Goal: Transaction & Acquisition: Book appointment/travel/reservation

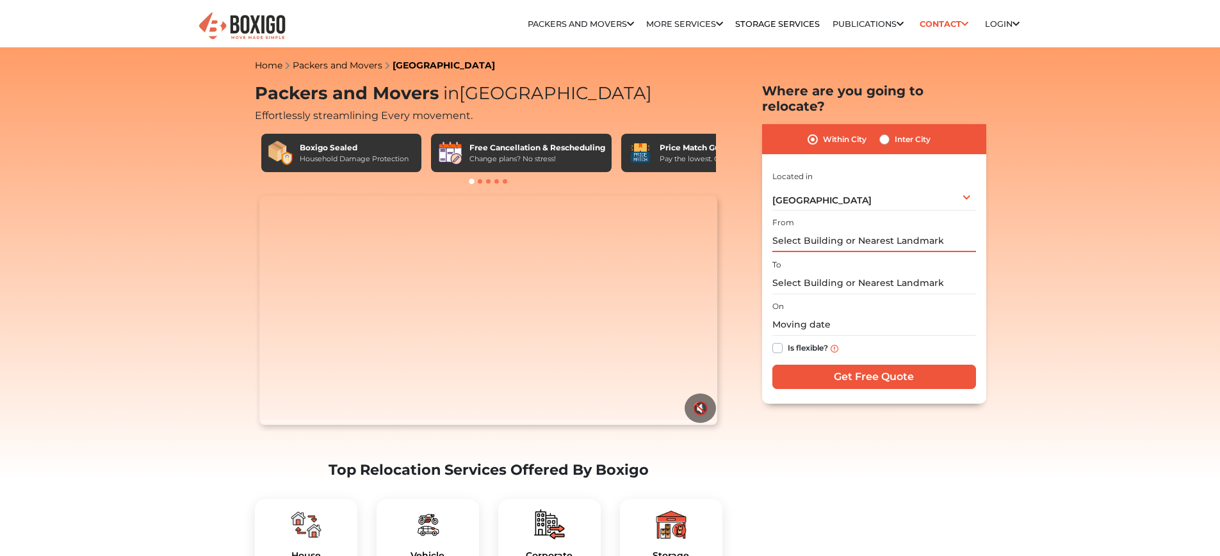
click at [868, 230] on input "text" at bounding box center [874, 241] width 204 height 22
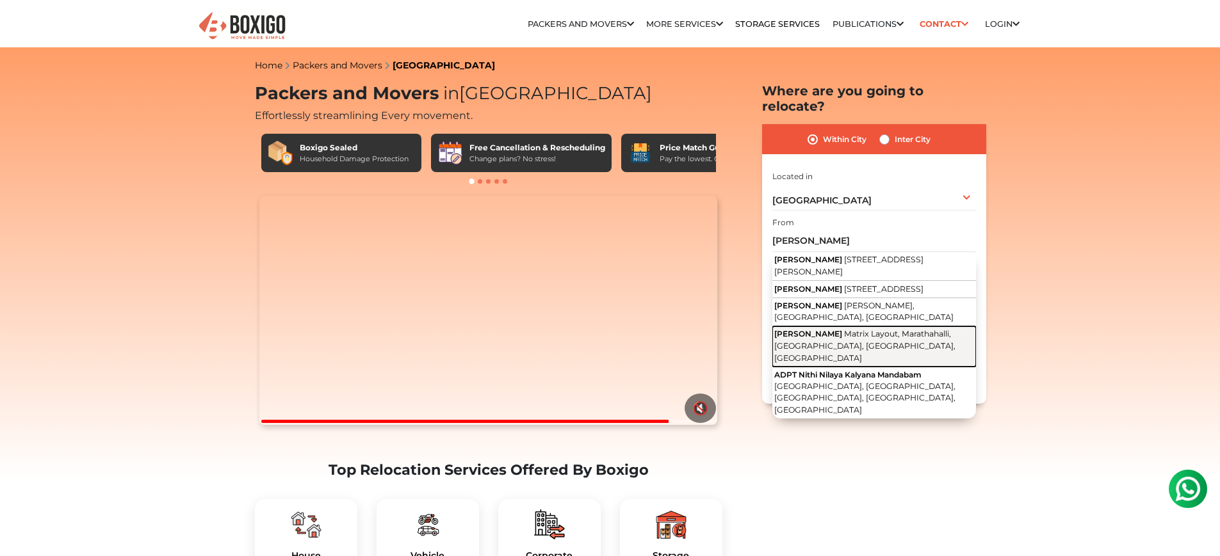
click at [879, 329] on span "Matrix Layout, Marathahalli, [GEOGRAPHIC_DATA], [GEOGRAPHIC_DATA], [GEOGRAPHIC_…" at bounding box center [864, 345] width 181 height 33
type input "[PERSON_NAME], Matrix Layout, [GEOGRAPHIC_DATA], [GEOGRAPHIC_DATA], [GEOGRAPHIC…"
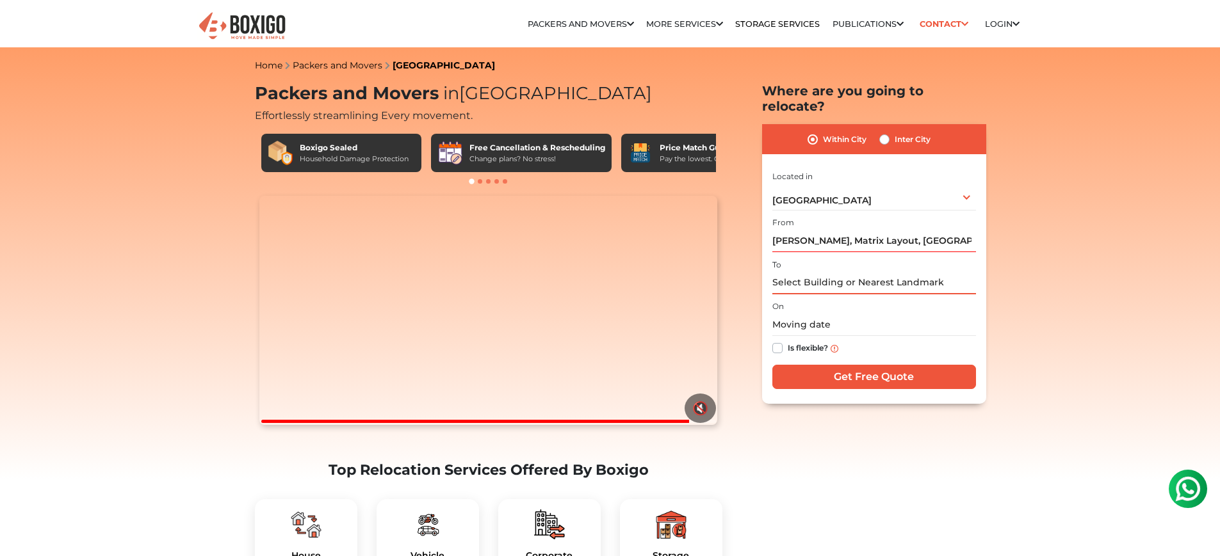
click at [849, 272] on input "text" at bounding box center [874, 283] width 204 height 22
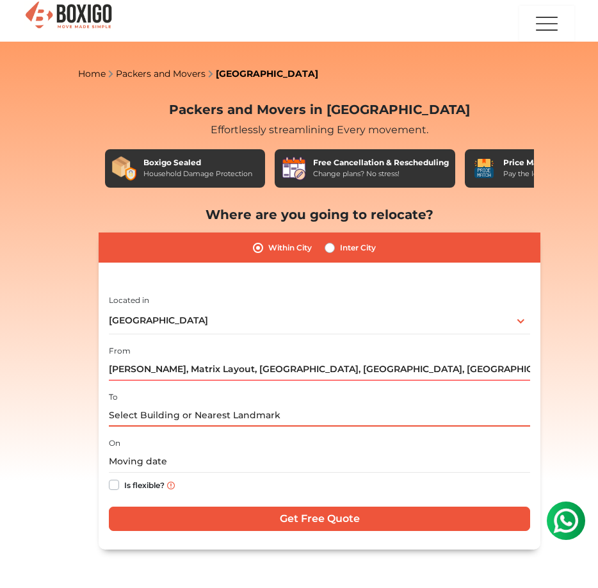
click at [199, 415] on input "text" at bounding box center [319, 415] width 421 height 22
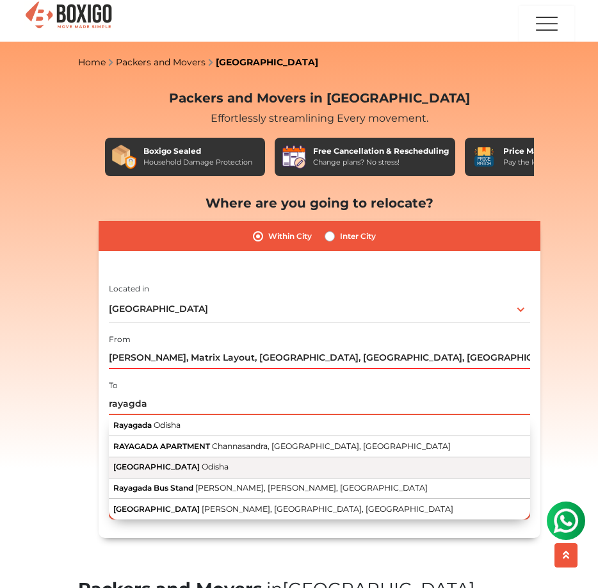
scroll to position [22, 0]
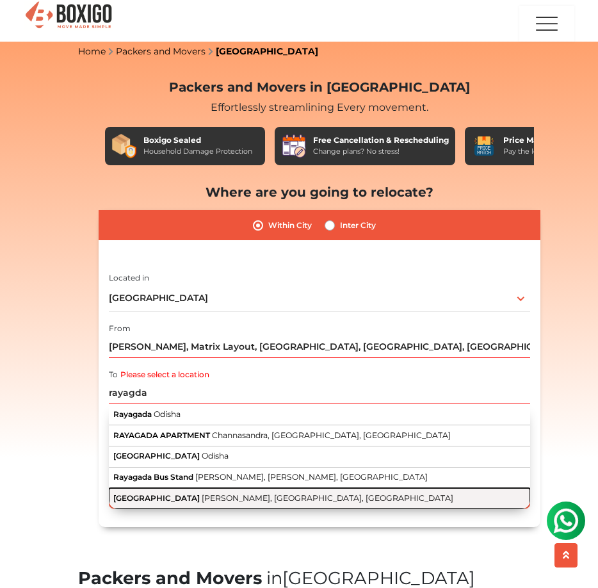
click at [264, 496] on span "Nehru Nagar, Rayagada, Odisha" at bounding box center [328, 498] width 252 height 10
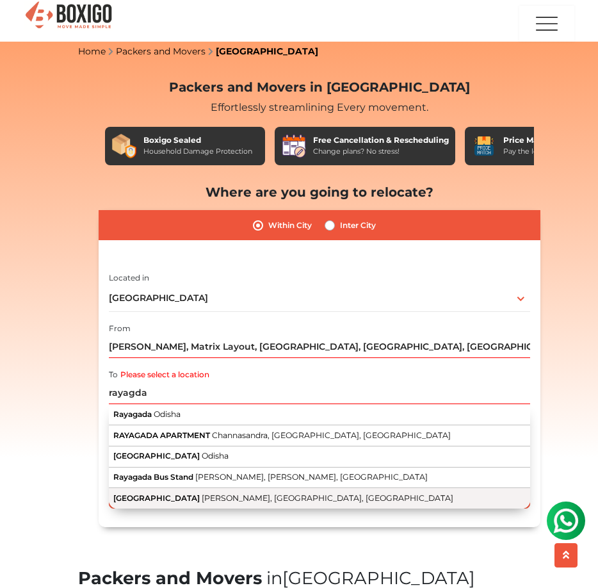
type input "Rayagada Autonomous College, Nehru Nagar, Rayagada, Odisha"
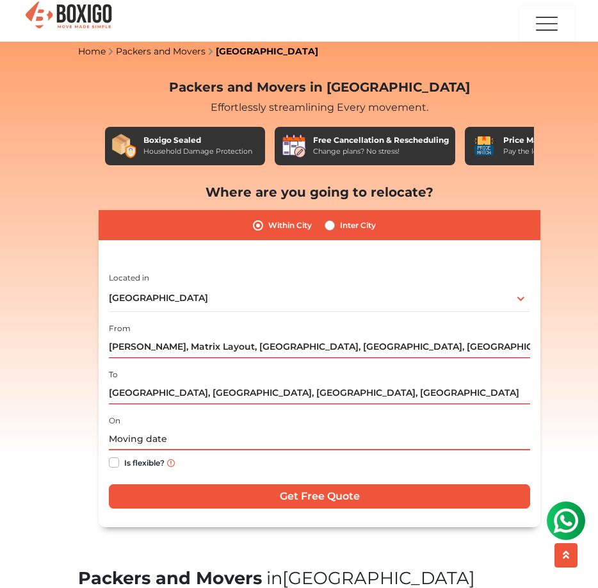
click at [184, 444] on input "text" at bounding box center [319, 439] width 421 height 22
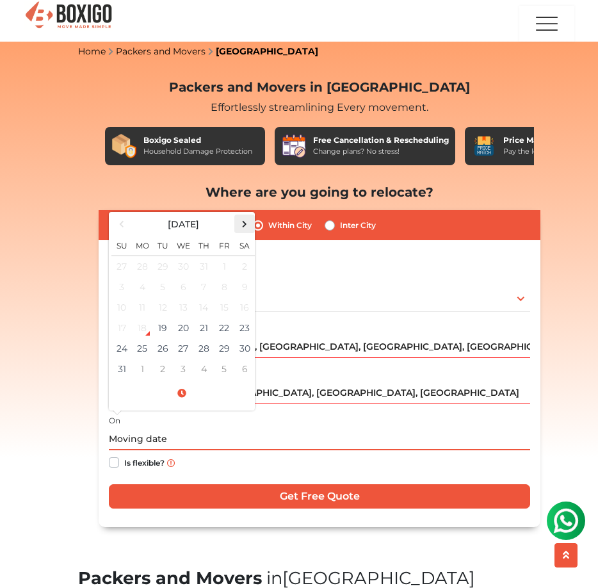
click at [243, 229] on span at bounding box center [244, 223] width 17 height 17
click at [122, 368] on td "30" at bounding box center [121, 369] width 20 height 20
type input "11/30/2025 12:00 AM"
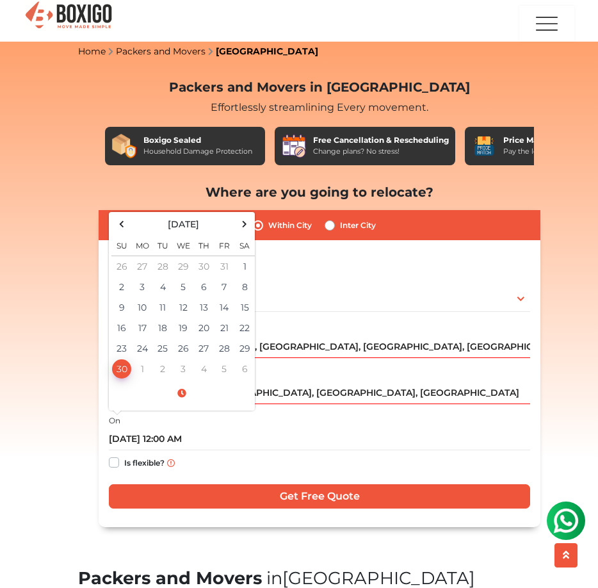
click at [124, 461] on label "Is flexible?" at bounding box center [144, 461] width 40 height 13
click at [113, 461] on input "Is flexible?" at bounding box center [114, 461] width 10 height 13
checkbox input "true"
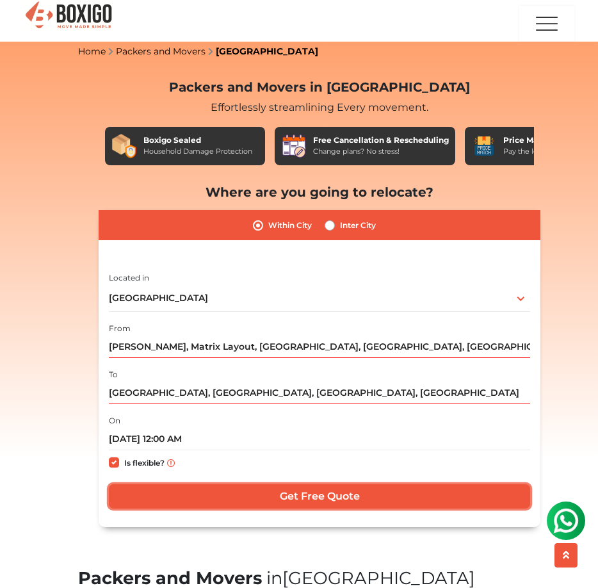
click at [328, 501] on input "Get Free Quote" at bounding box center [319, 496] width 421 height 24
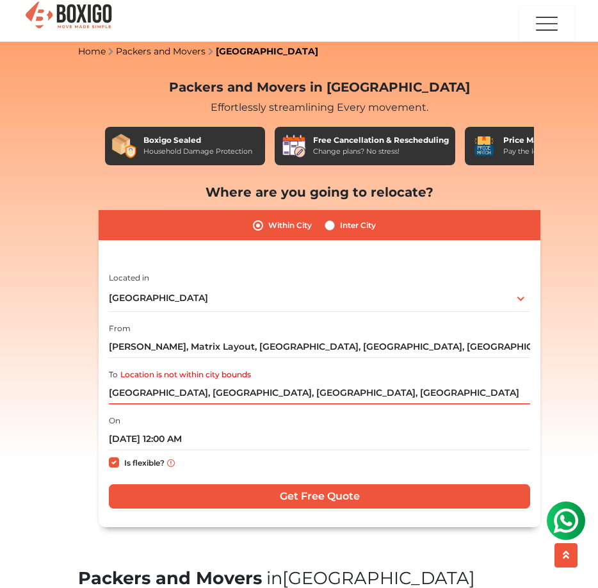
click at [340, 230] on label "Inter City" at bounding box center [358, 225] width 36 height 15
click at [332, 230] on input "Inter City" at bounding box center [330, 224] width 10 height 13
radio input "true"
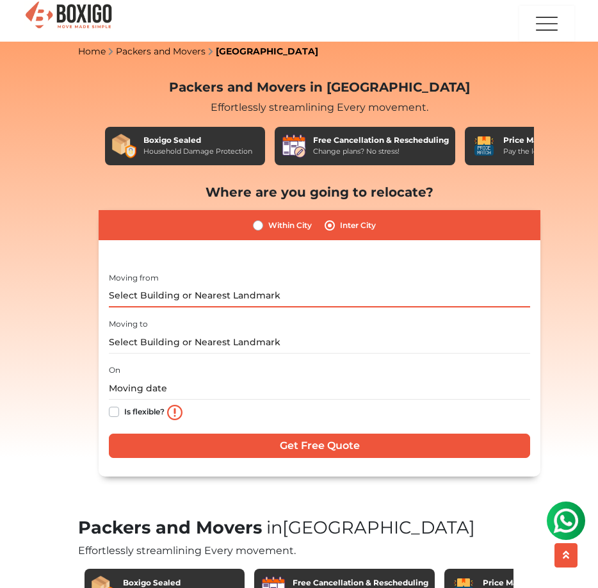
click at [156, 293] on input "text" at bounding box center [319, 296] width 421 height 22
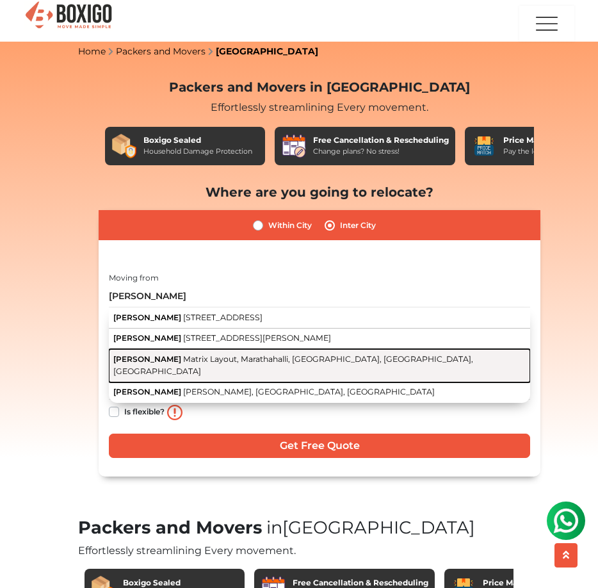
click at [293, 361] on span "Matrix Layout, Marathahalli, Kasavanahalli, Bengaluru, Karnataka" at bounding box center [293, 365] width 360 height 22
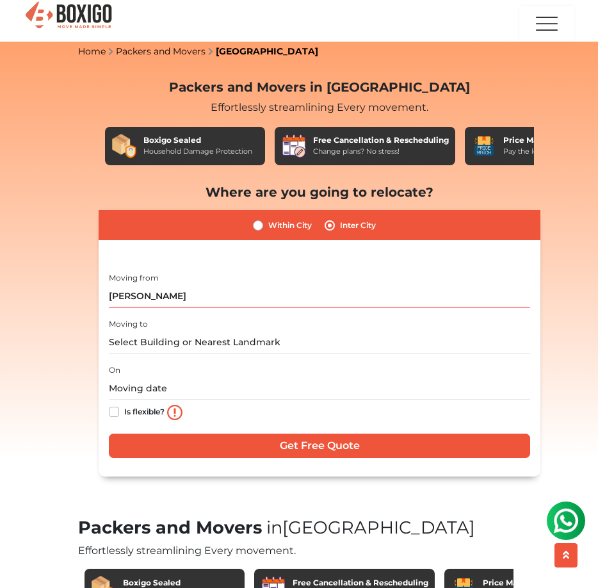
type input "Nidhi Nilayam, Matrix Layout, Marathahalli, Kasavanahalli, Bengaluru, Karnataka"
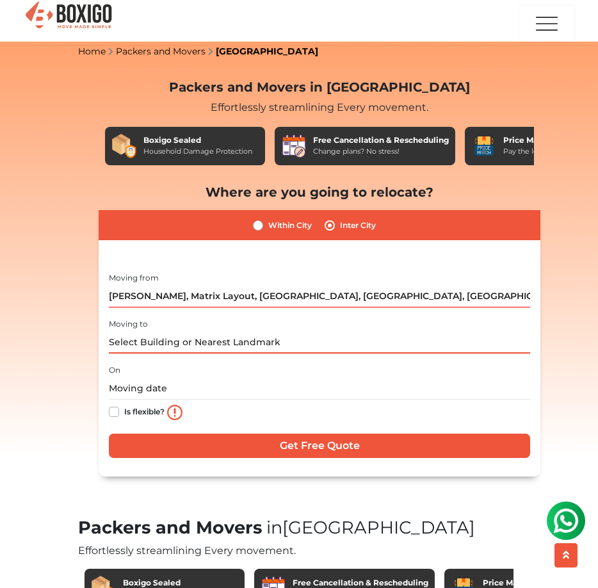
click at [177, 339] on input "text" at bounding box center [319, 342] width 421 height 22
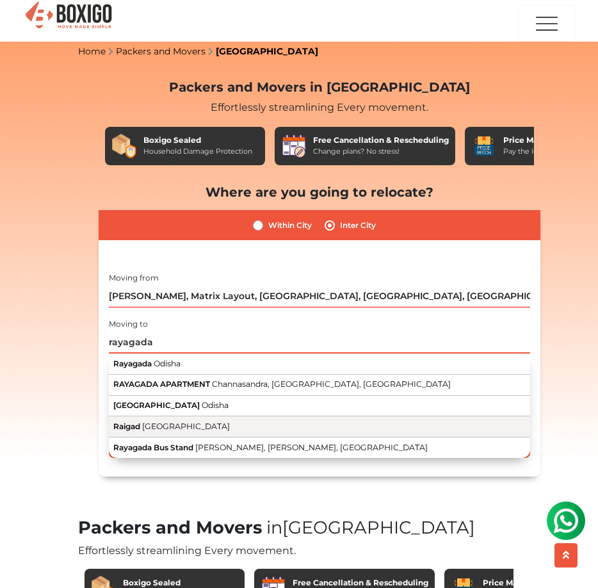
scroll to position [25, 0]
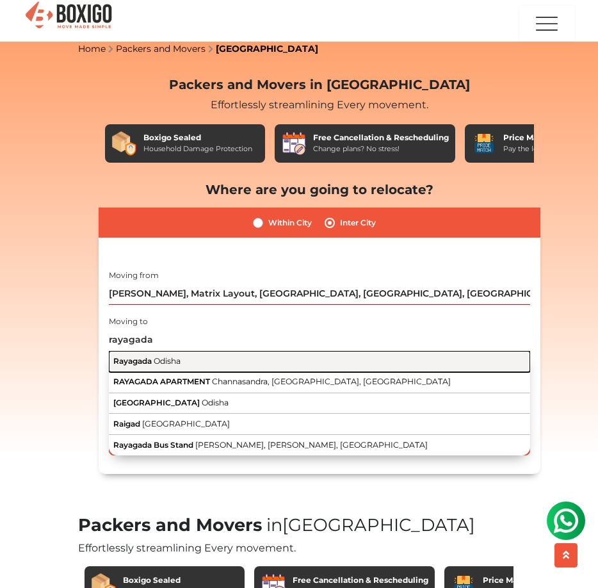
click at [202, 359] on button "Rayagada Odisha" at bounding box center [319, 361] width 421 height 21
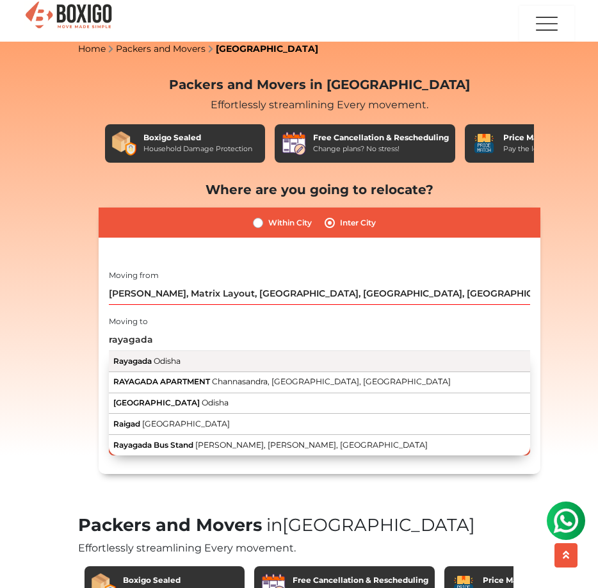
type input "Rayagada, Odisha"
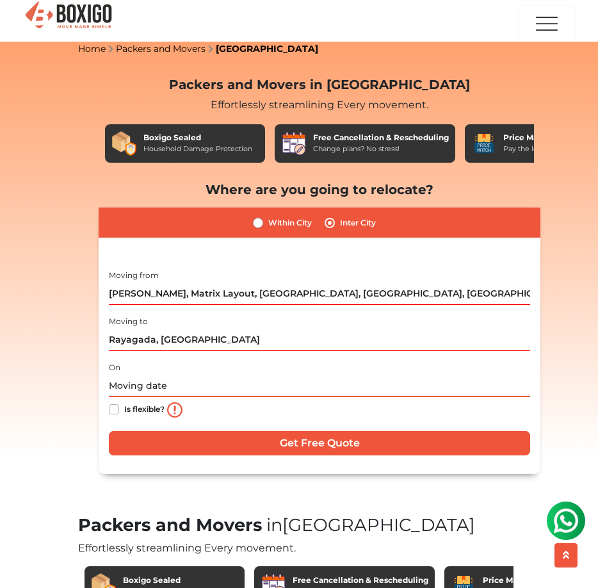
click at [113, 387] on input "text" at bounding box center [319, 386] width 421 height 22
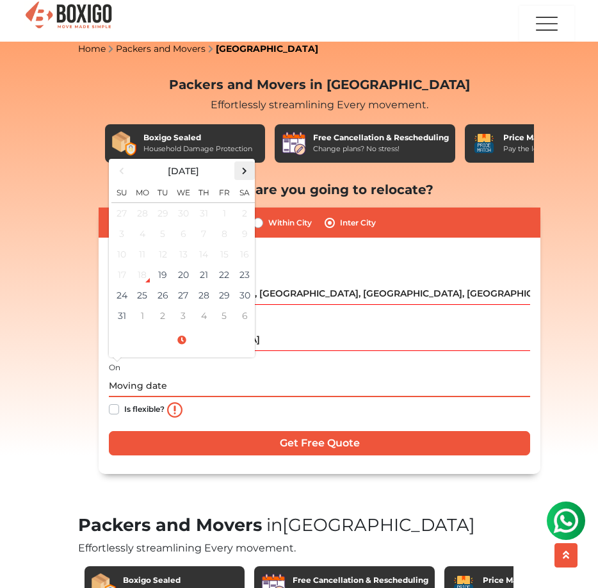
click at [241, 169] on span at bounding box center [244, 170] width 17 height 17
click at [122, 309] on td "30" at bounding box center [121, 315] width 20 height 20
type input "11/30/2025 12:00 AM"
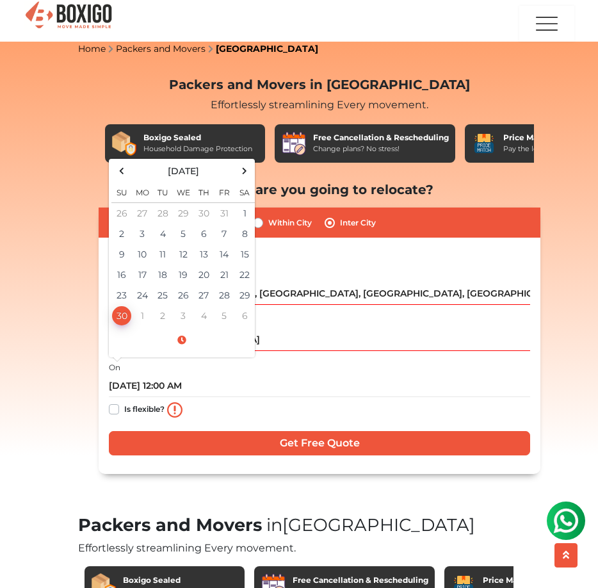
click at [124, 410] on label "Is flexible?" at bounding box center [144, 407] width 40 height 13
click at [115, 410] on input "Is flexible?" at bounding box center [114, 407] width 10 height 13
checkbox input "true"
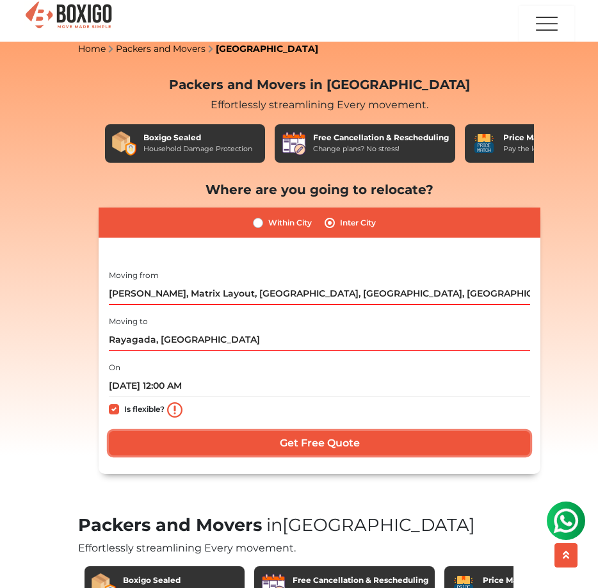
click at [254, 447] on input "Get Free Quote" at bounding box center [319, 443] width 421 height 24
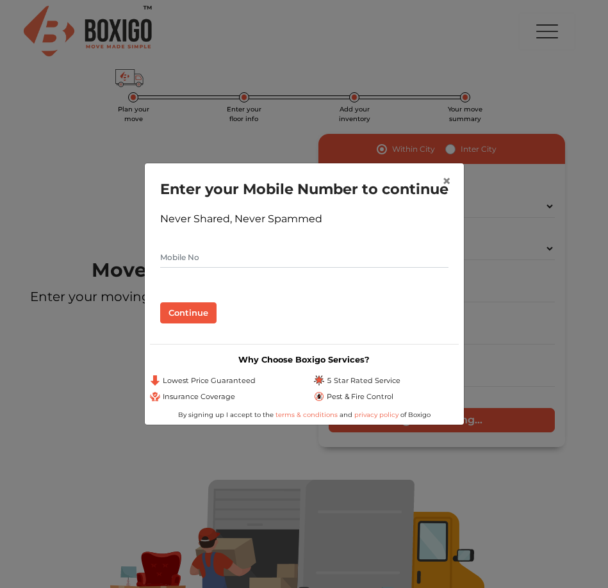
click at [204, 268] on input "text" at bounding box center [304, 257] width 288 height 20
type input "9972382988"
click at [190, 324] on button "Continue" at bounding box center [188, 313] width 56 height 22
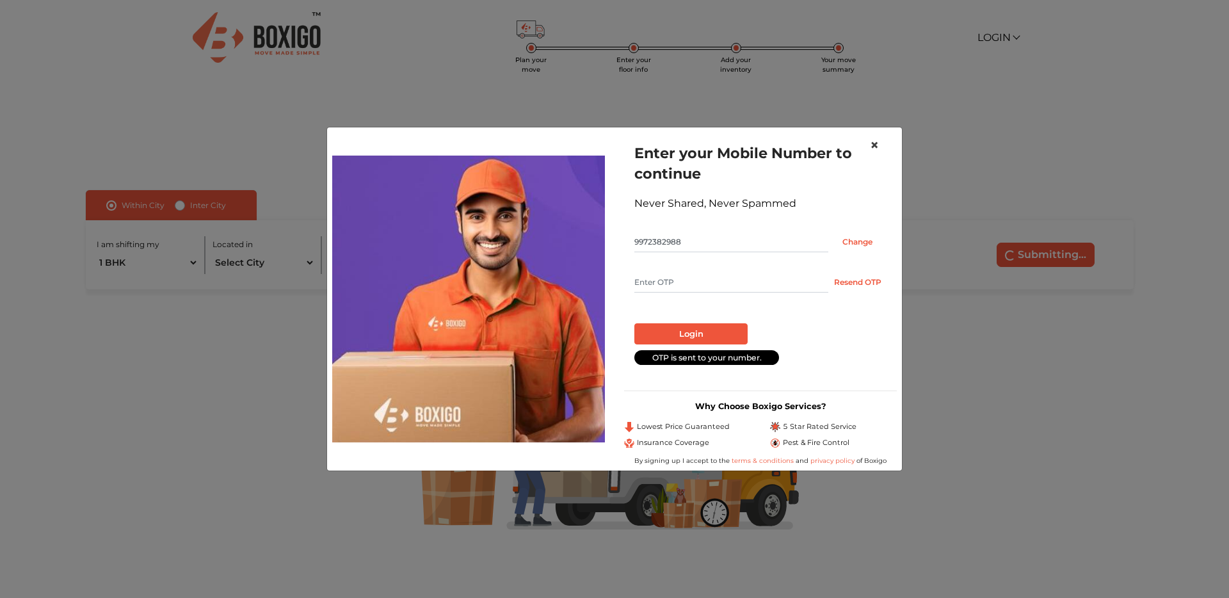
click at [607, 149] on button "×" at bounding box center [874, 145] width 29 height 36
